Goal: Navigation & Orientation: Find specific page/section

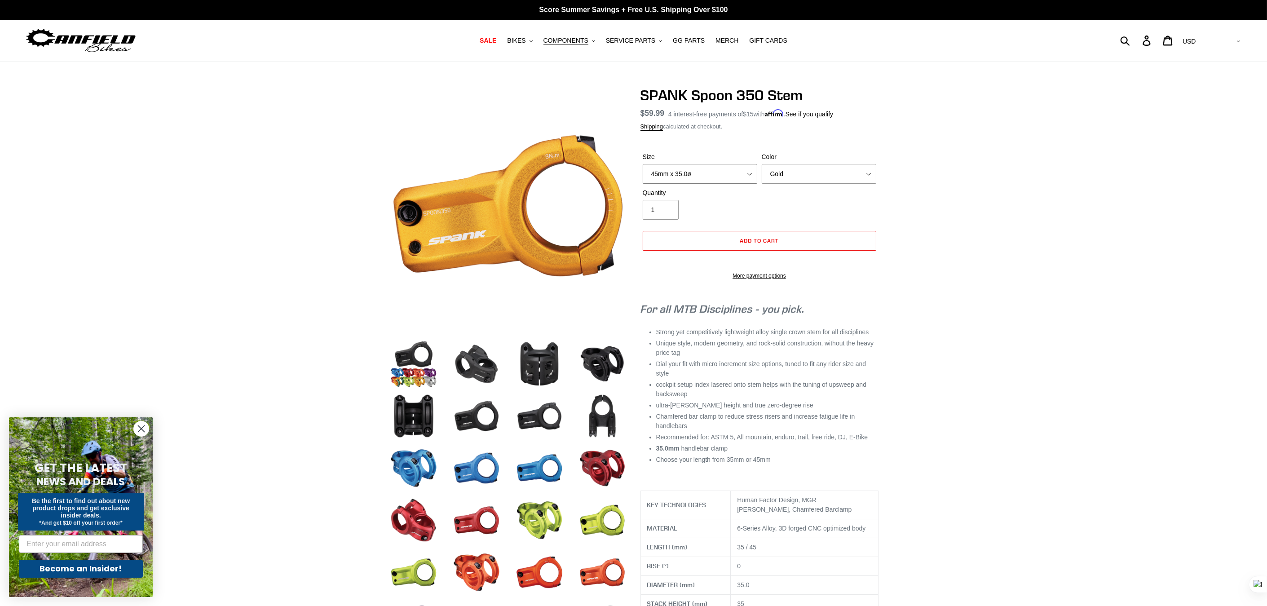
click at [743, 170] on select "35mm x 35.0ø 45mm x 35.0ø" at bounding box center [700, 174] width 115 height 20
click at [857, 174] on select "Gold Orange Purple Raw Silver [GEOGRAPHIC_DATA] Green Red Blue Black" at bounding box center [819, 174] width 115 height 20
click at [591, 40] on button "COMPONENTS .cls-1{fill:#231f20}" at bounding box center [569, 41] width 61 height 12
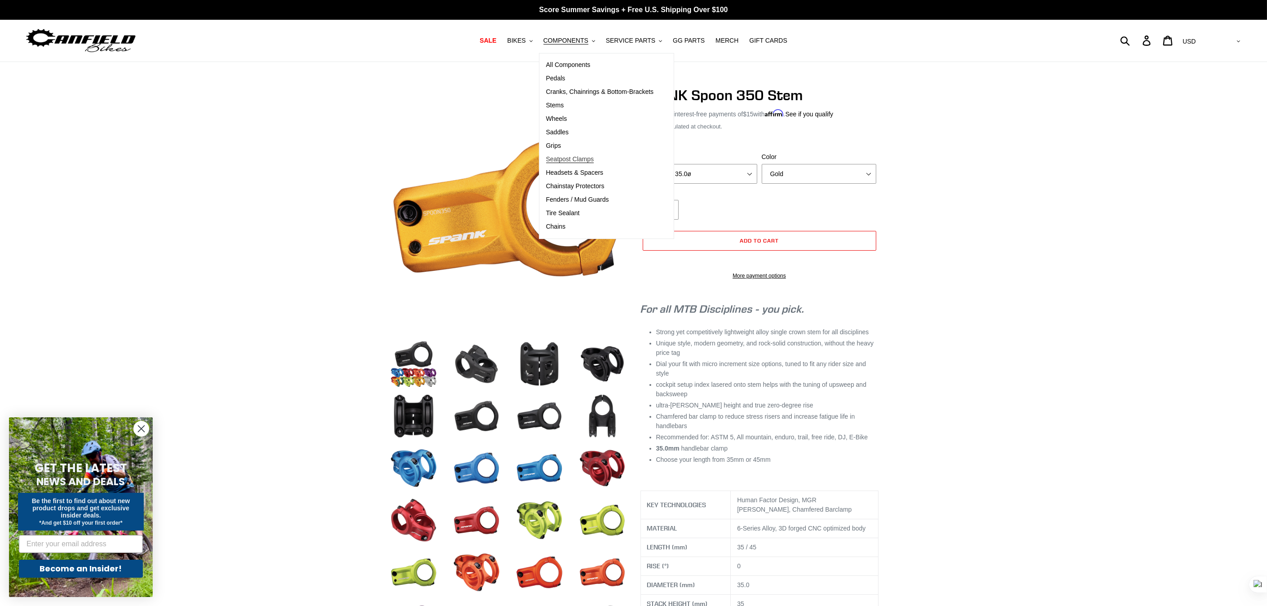
click at [593, 159] on span "Seatpost Clamps" at bounding box center [570, 159] width 48 height 8
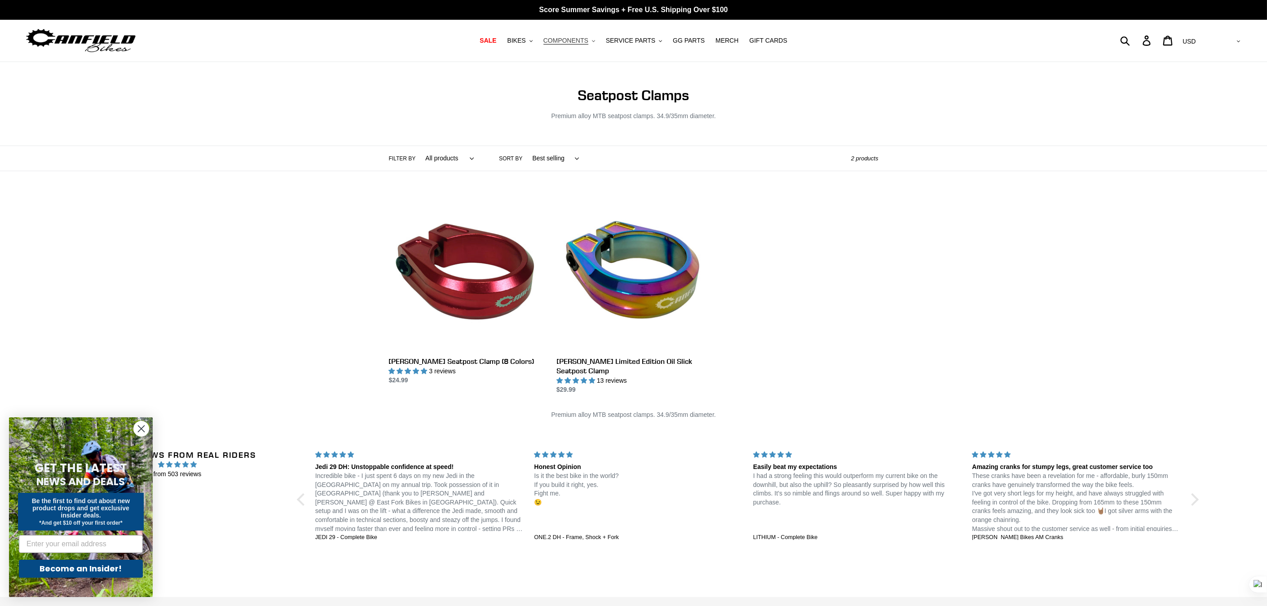
click at [587, 40] on span "COMPONENTS" at bounding box center [565, 41] width 45 height 8
